Goal: Task Accomplishment & Management: Manage account settings

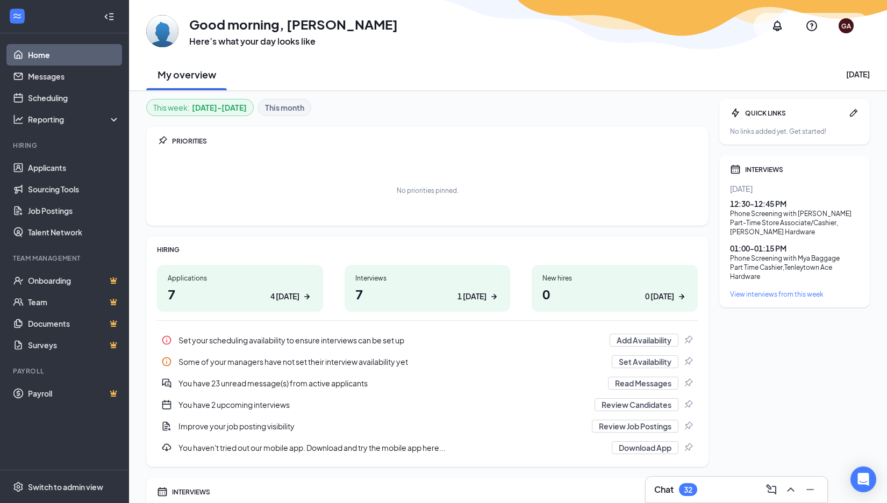
click at [763, 291] on div "View interviews from this week" at bounding box center [794, 294] width 129 height 9
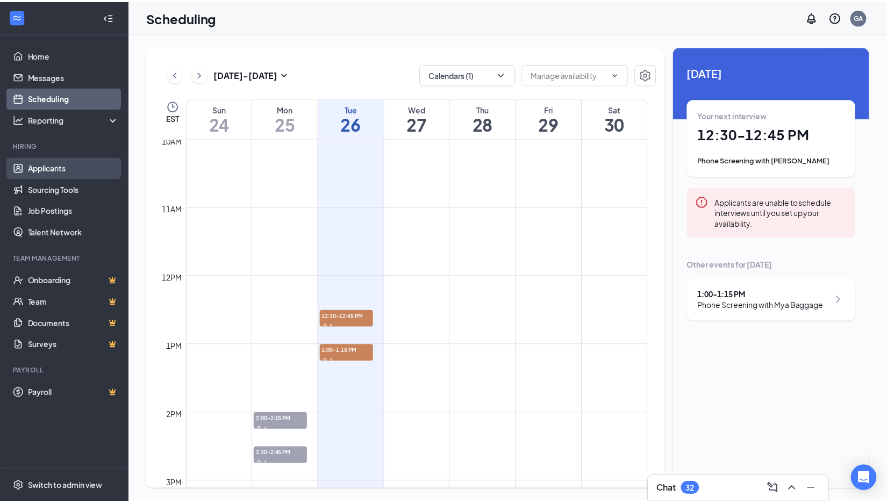
scroll to position [582, 0]
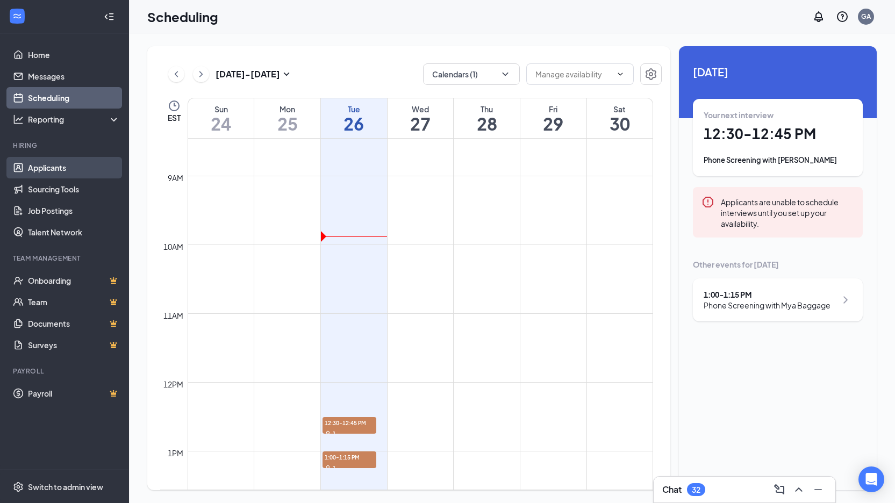
click at [51, 166] on link "Applicants" at bounding box center [74, 168] width 92 height 22
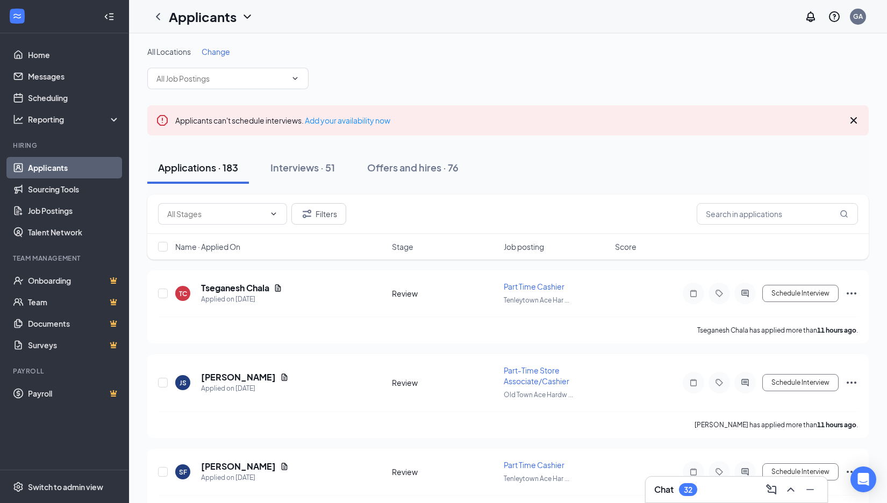
click at [692, 485] on div "32" at bounding box center [688, 489] width 18 height 13
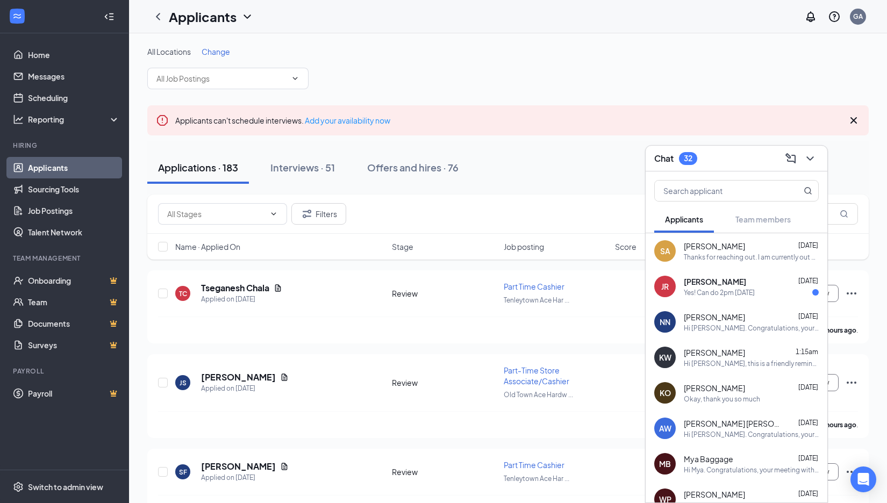
click at [732, 301] on div "JR [PERSON_NAME] [DATE] Yes! Can do 2pm [DATE]" at bounding box center [737, 286] width 182 height 35
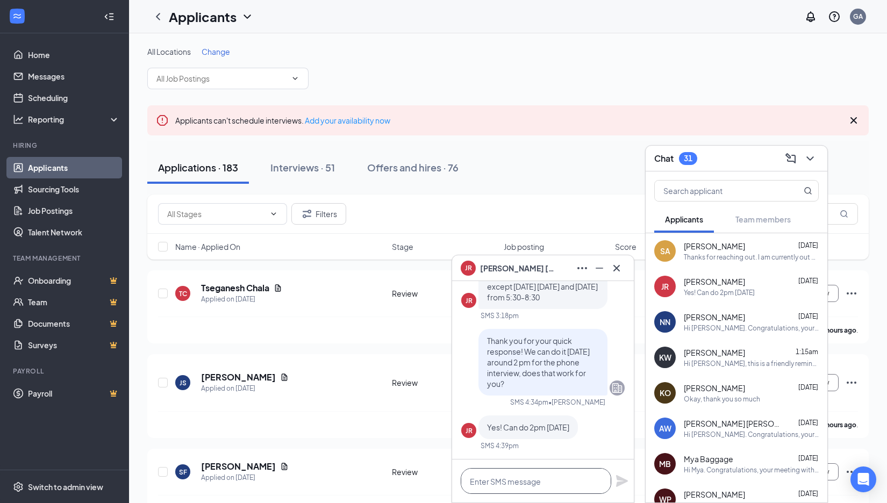
click at [533, 486] on textarea at bounding box center [536, 481] width 151 height 26
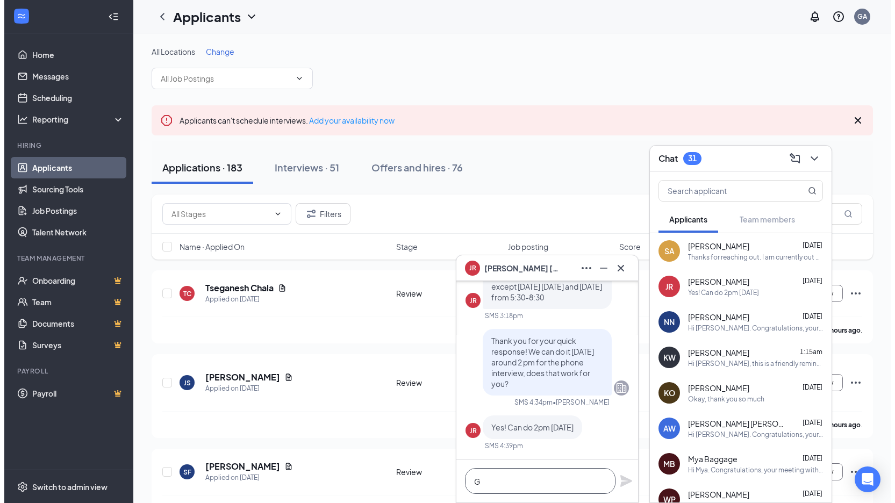
scroll to position [1, 0]
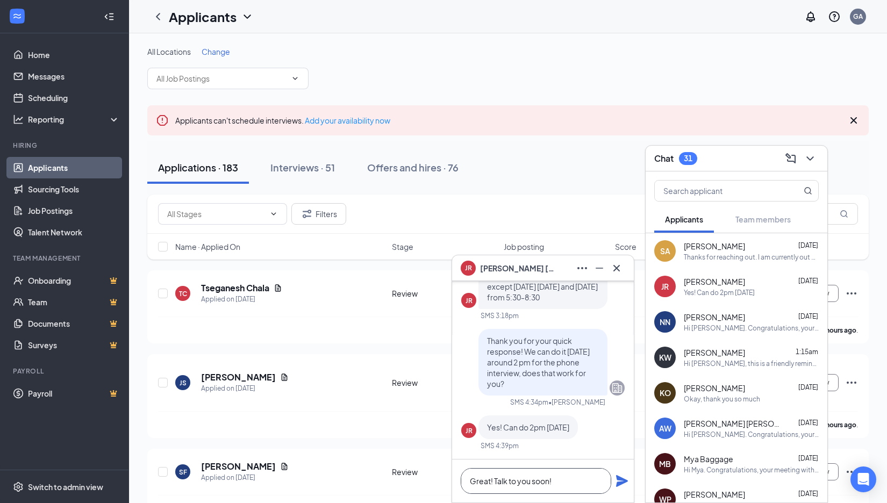
type textarea "Great! Talk to you soon!"
click at [620, 486] on icon "Plane" at bounding box center [622, 481] width 12 height 12
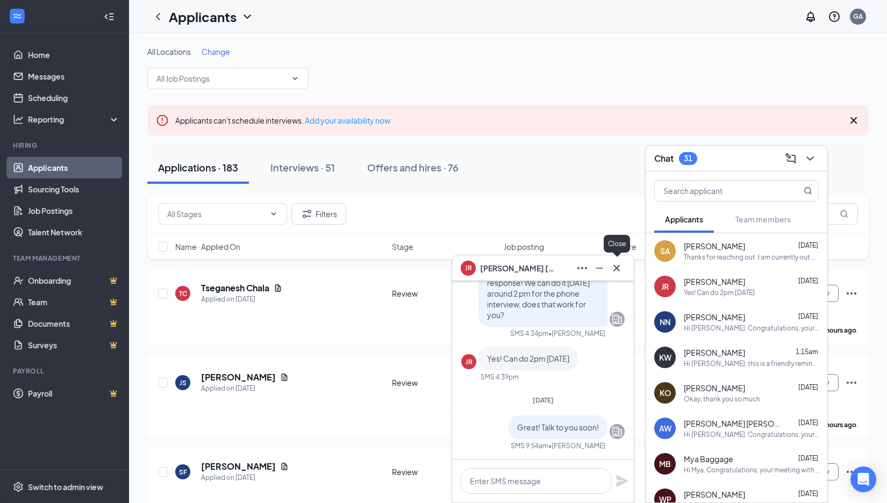
click at [622, 268] on icon "Cross" at bounding box center [616, 268] width 13 height 13
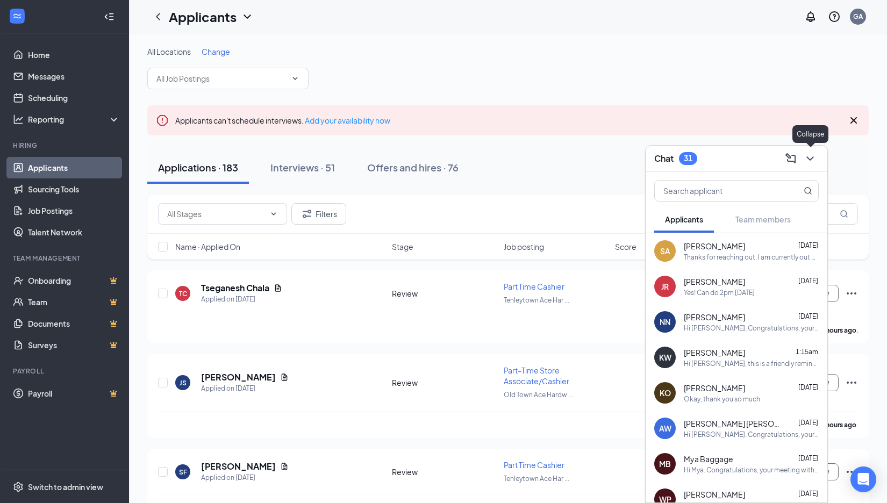
click at [817, 153] on button at bounding box center [810, 158] width 17 height 17
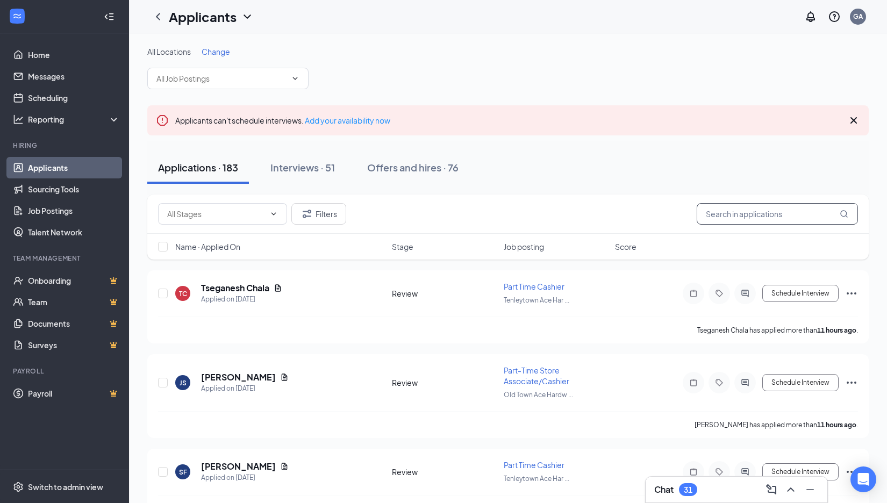
click at [763, 214] on input "text" at bounding box center [777, 214] width 161 height 22
type input "[PERSON_NAME]"
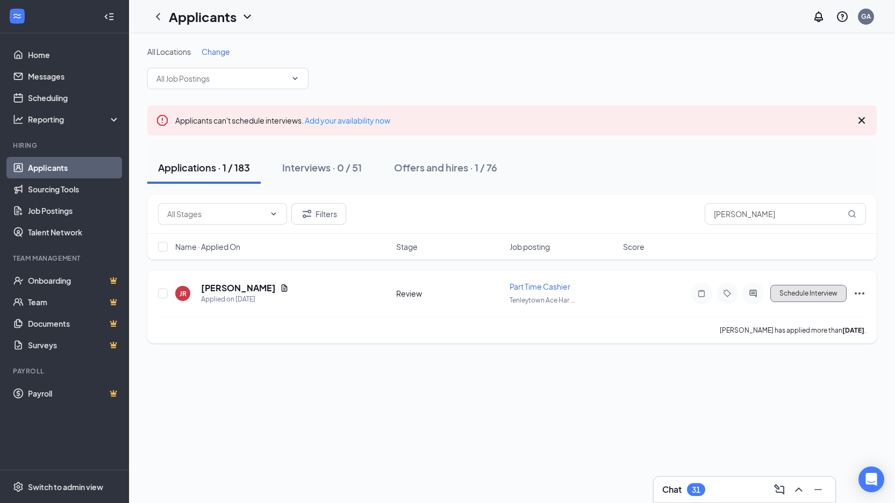
click at [788, 302] on button "Schedule Interview" at bounding box center [809, 293] width 76 height 17
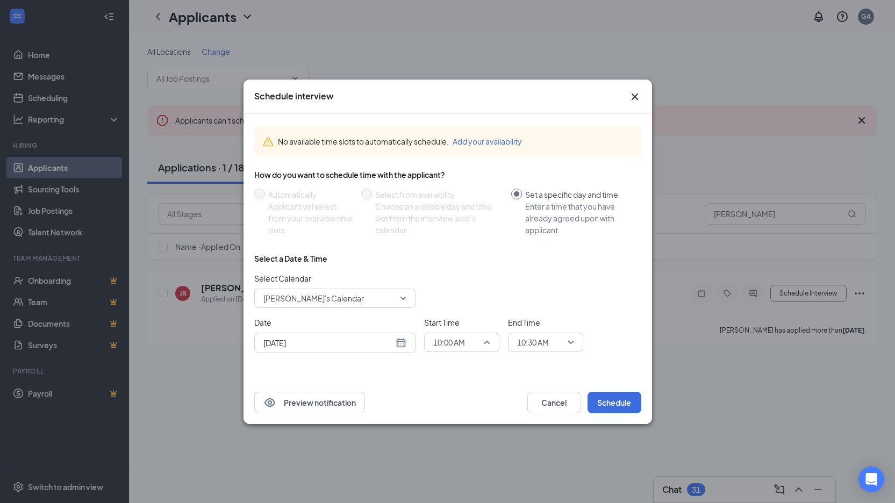
click at [488, 340] on span "10:00 AM" at bounding box center [461, 342] width 57 height 16
click at [468, 282] on span "02:00 PM" at bounding box center [462, 280] width 58 height 12
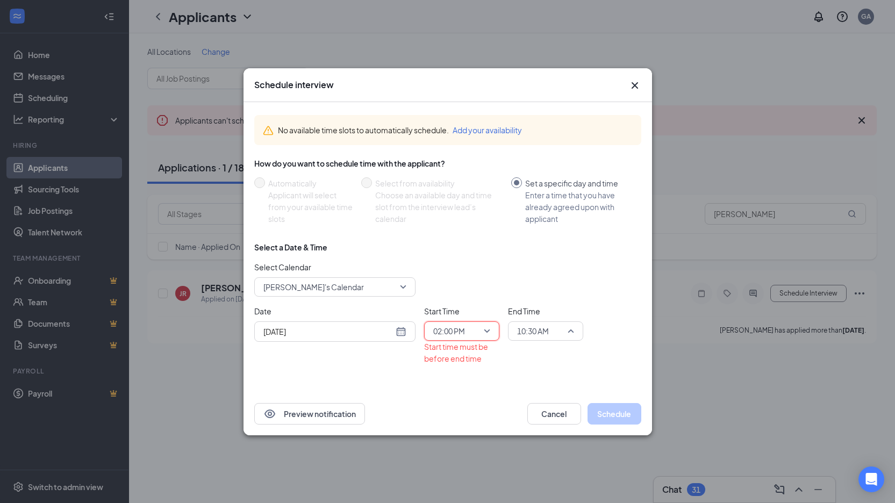
click at [572, 331] on span "10:30 AM" at bounding box center [545, 331] width 57 height 16
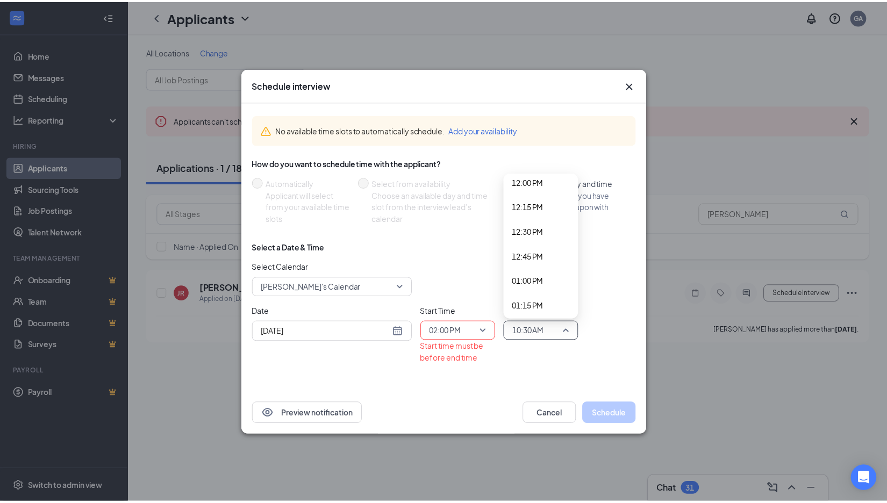
scroll to position [1357, 0]
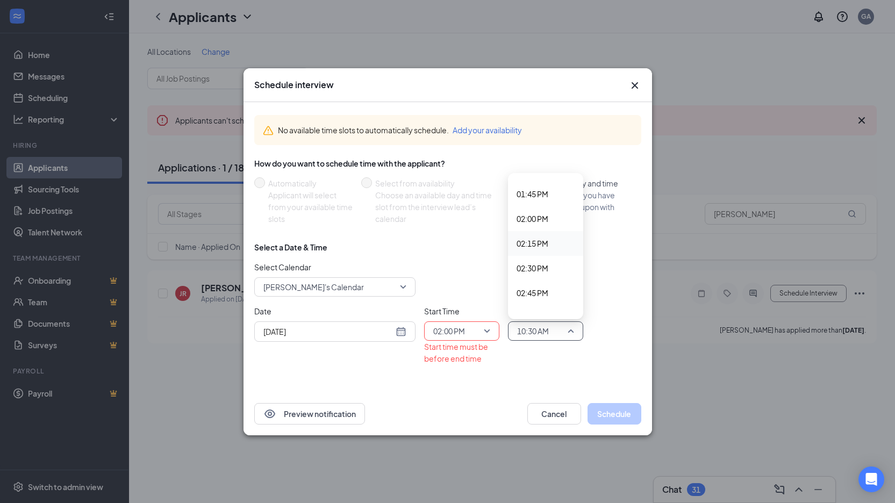
click at [529, 250] on div "02:15 PM" at bounding box center [545, 243] width 75 height 25
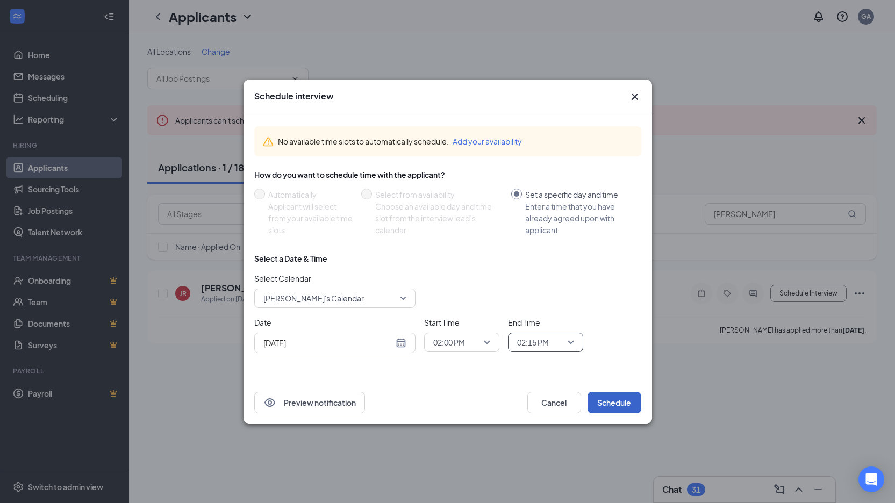
click at [601, 399] on button "Schedule" at bounding box center [615, 403] width 54 height 22
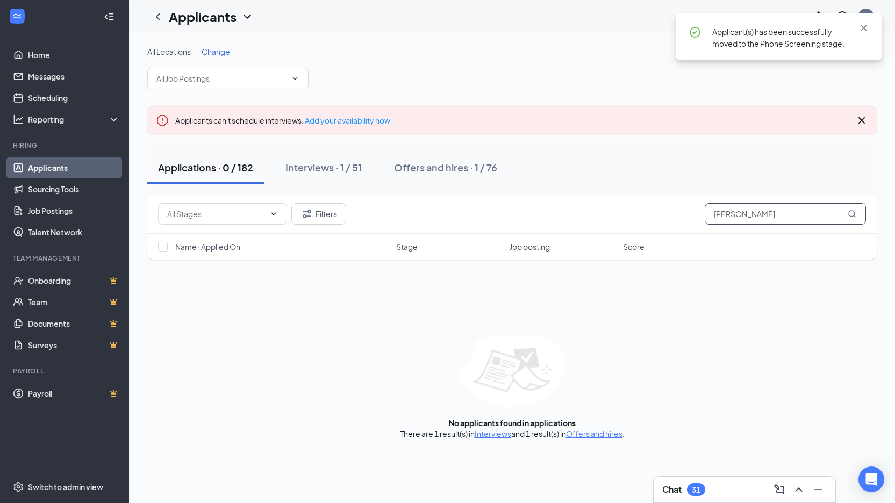
drag, startPoint x: 739, startPoint y: 220, endPoint x: 687, endPoint y: 213, distance: 52.6
click at [687, 213] on div "Filters [PERSON_NAME]" at bounding box center [512, 214] width 708 height 22
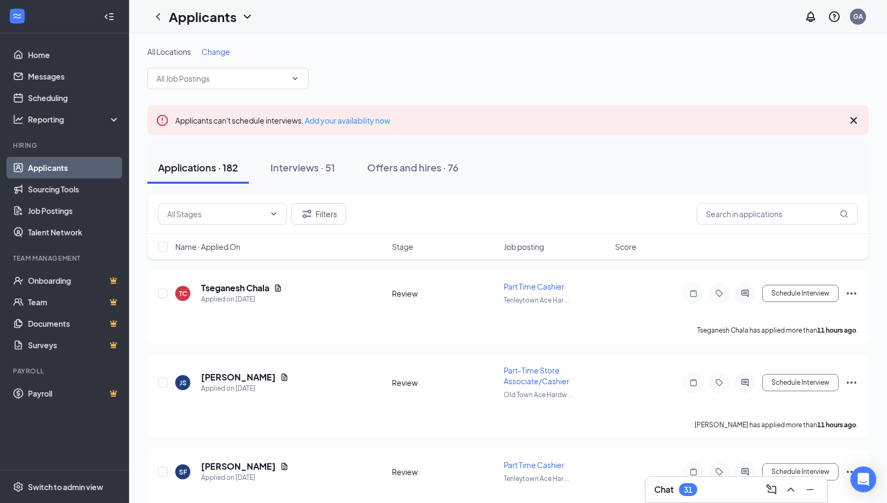
click at [726, 485] on div "Chat 31" at bounding box center [736, 489] width 165 height 17
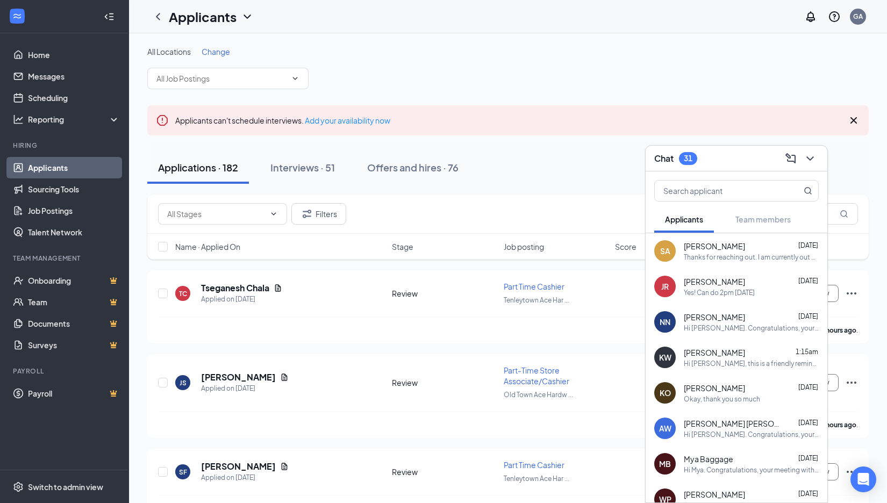
click at [768, 265] on div "SA [PERSON_NAME] [DATE] Thanks for reaching out. I am currently out of the stor…" at bounding box center [737, 250] width 182 height 35
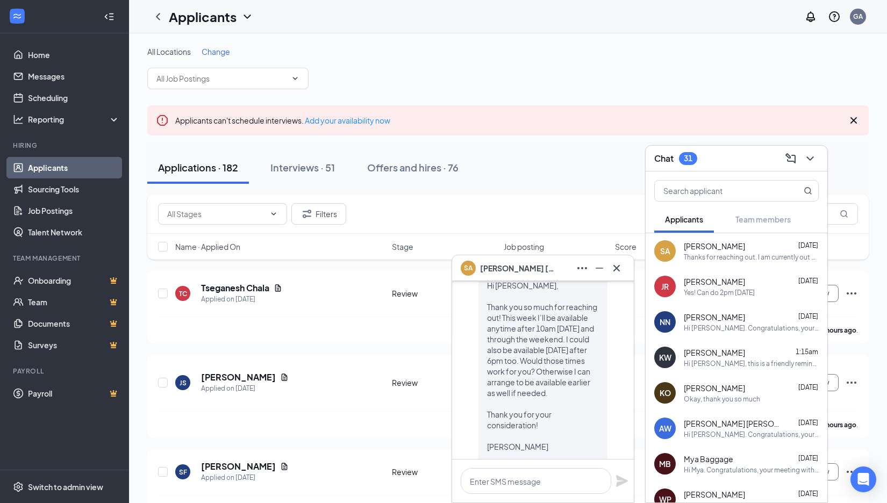
scroll to position [-215, 0]
click at [529, 479] on textarea at bounding box center [536, 481] width 151 height 26
type textarea "Hi [PERSON_NAME]! We can do it [DATE] around 2:30 pm. Does that work for you fo…"
click at [617, 469] on icon "Plane" at bounding box center [622, 471] width 12 height 12
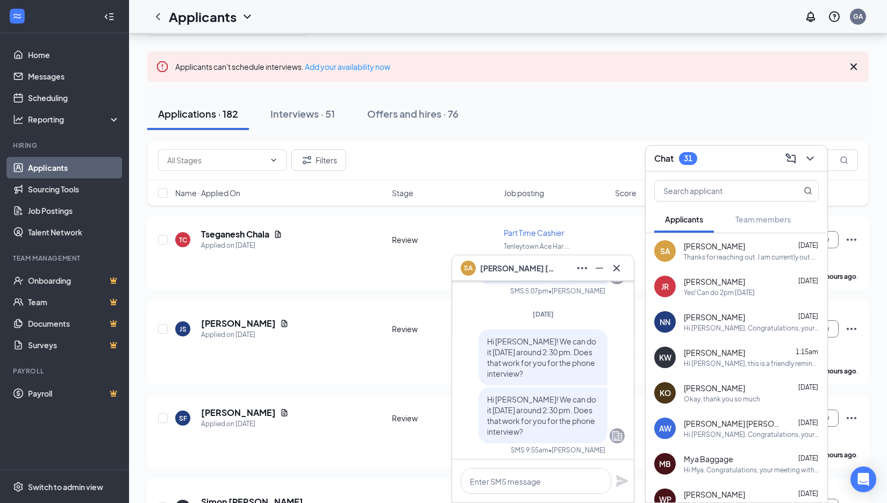
scroll to position [0, 0]
click at [616, 263] on icon "Cross" at bounding box center [616, 268] width 13 height 13
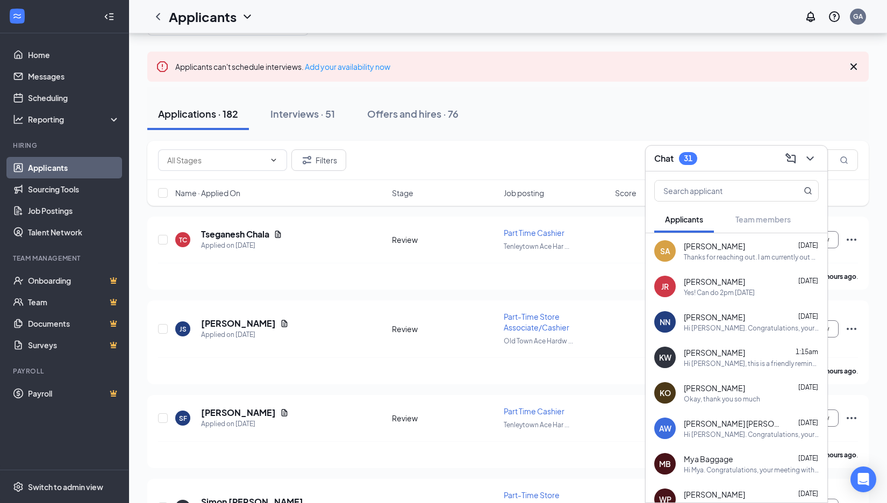
click at [753, 352] on div "[PERSON_NAME] 1:15am" at bounding box center [751, 352] width 135 height 11
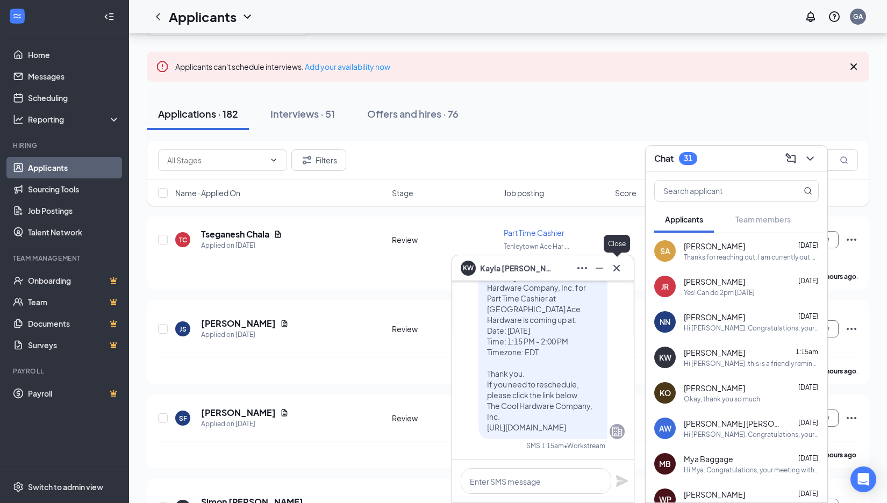
click at [623, 270] on icon "Cross" at bounding box center [616, 268] width 13 height 13
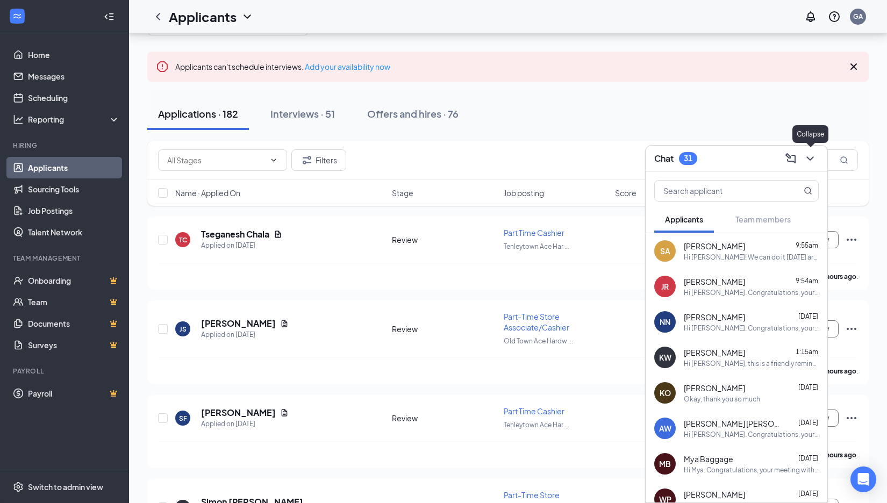
click at [811, 163] on icon "ChevronDown" at bounding box center [810, 158] width 13 height 13
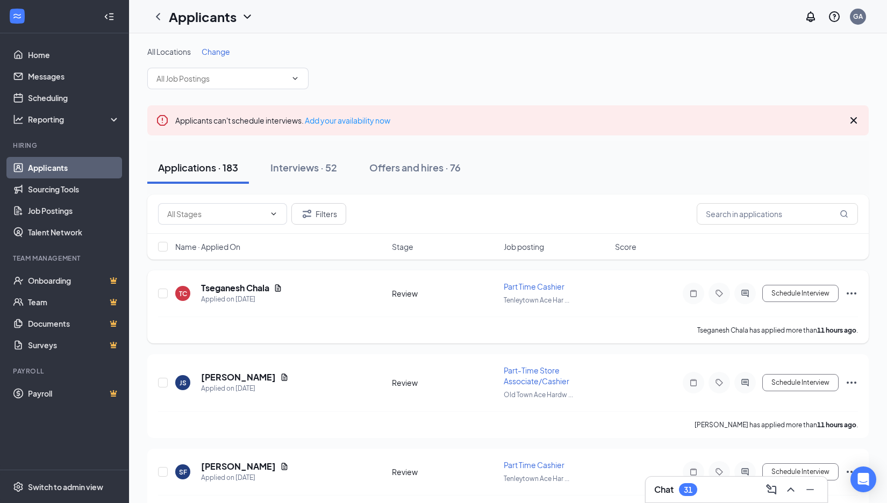
click at [543, 290] on span "Part Time Cashier" at bounding box center [534, 287] width 61 height 10
